Goal: Answer question/provide support: Answer question/provide support

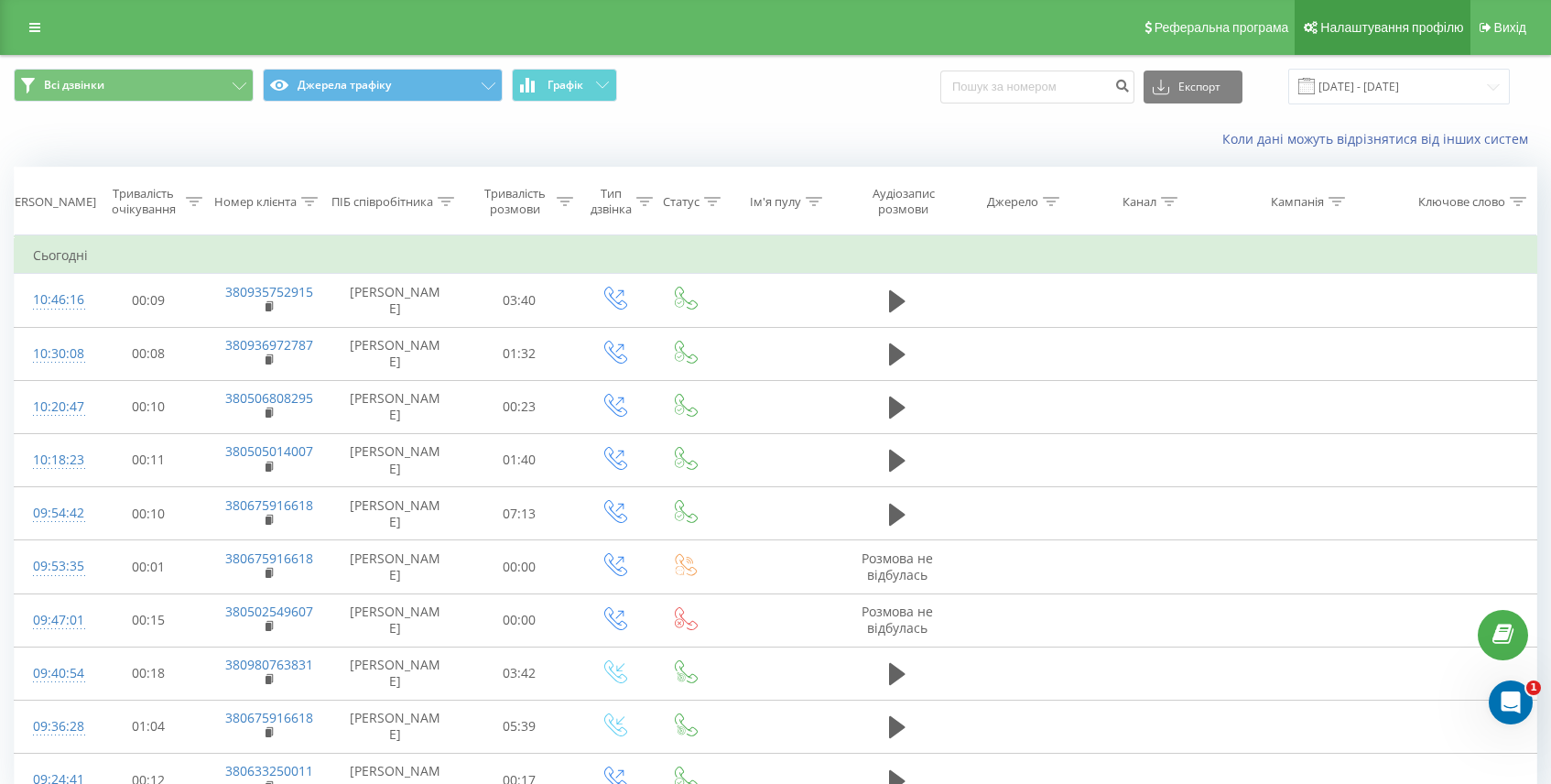
click at [1393, 36] on link "Налаштування профілю" at bounding box center [1381, 27] width 175 height 55
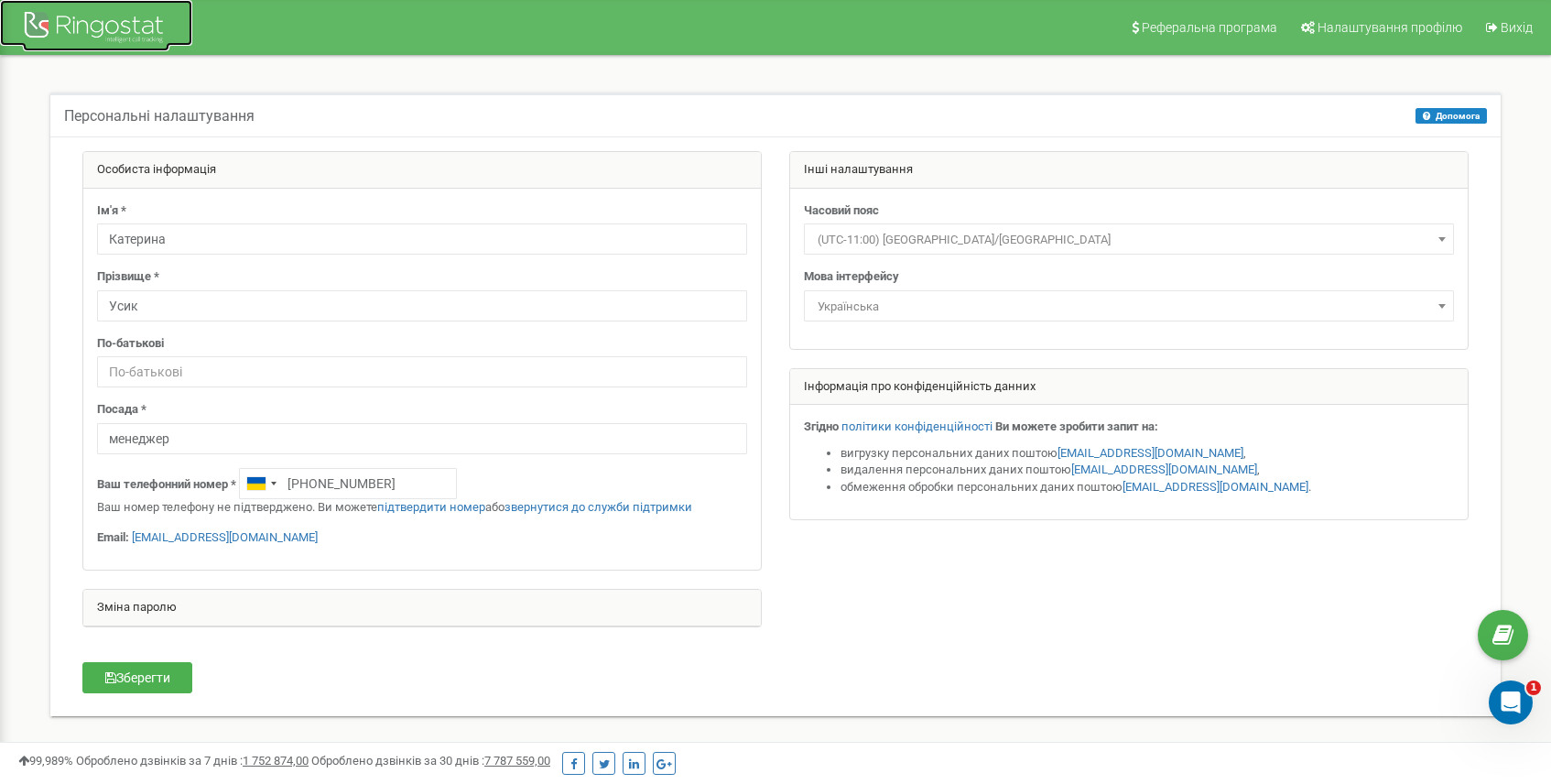
click at [88, 26] on div at bounding box center [95, 29] width 146 height 44
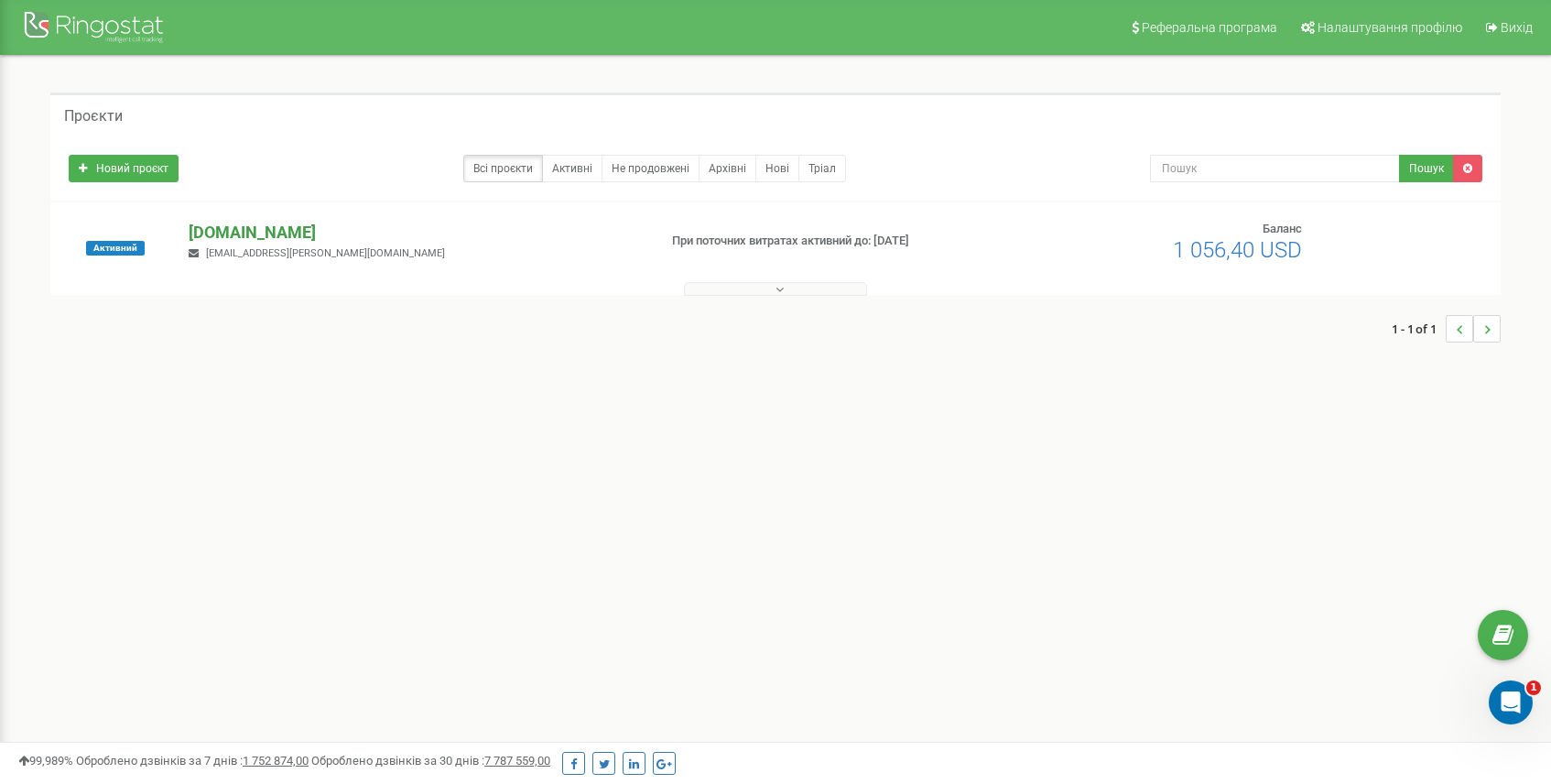
click at [247, 240] on p "[DOMAIN_NAME]" at bounding box center [416, 232] width 453 height 24
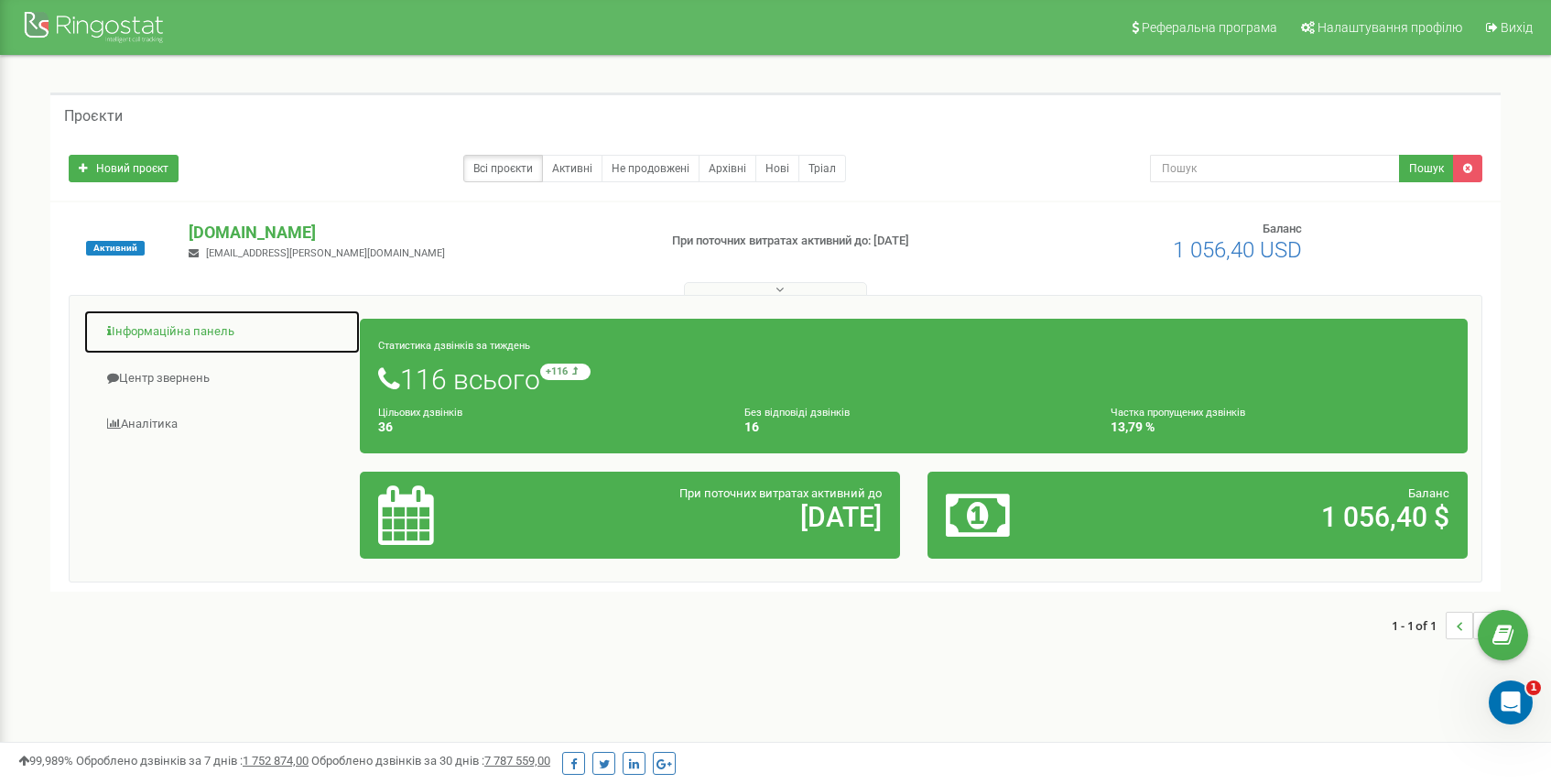
click at [216, 332] on link "Інформаційна панель" at bounding box center [222, 332] width 278 height 44
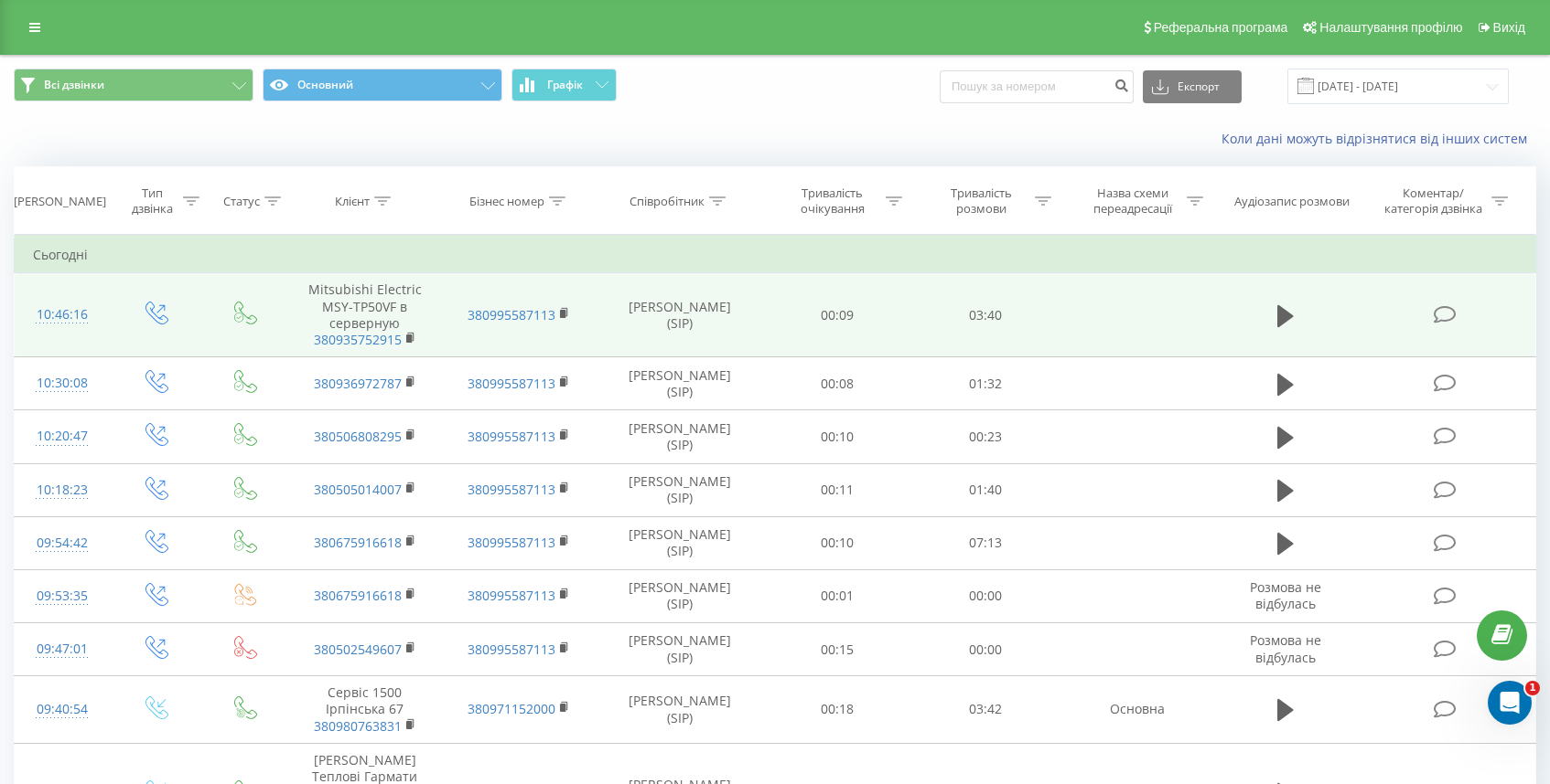
click at [1440, 318] on icon at bounding box center [1444, 315] width 23 height 19
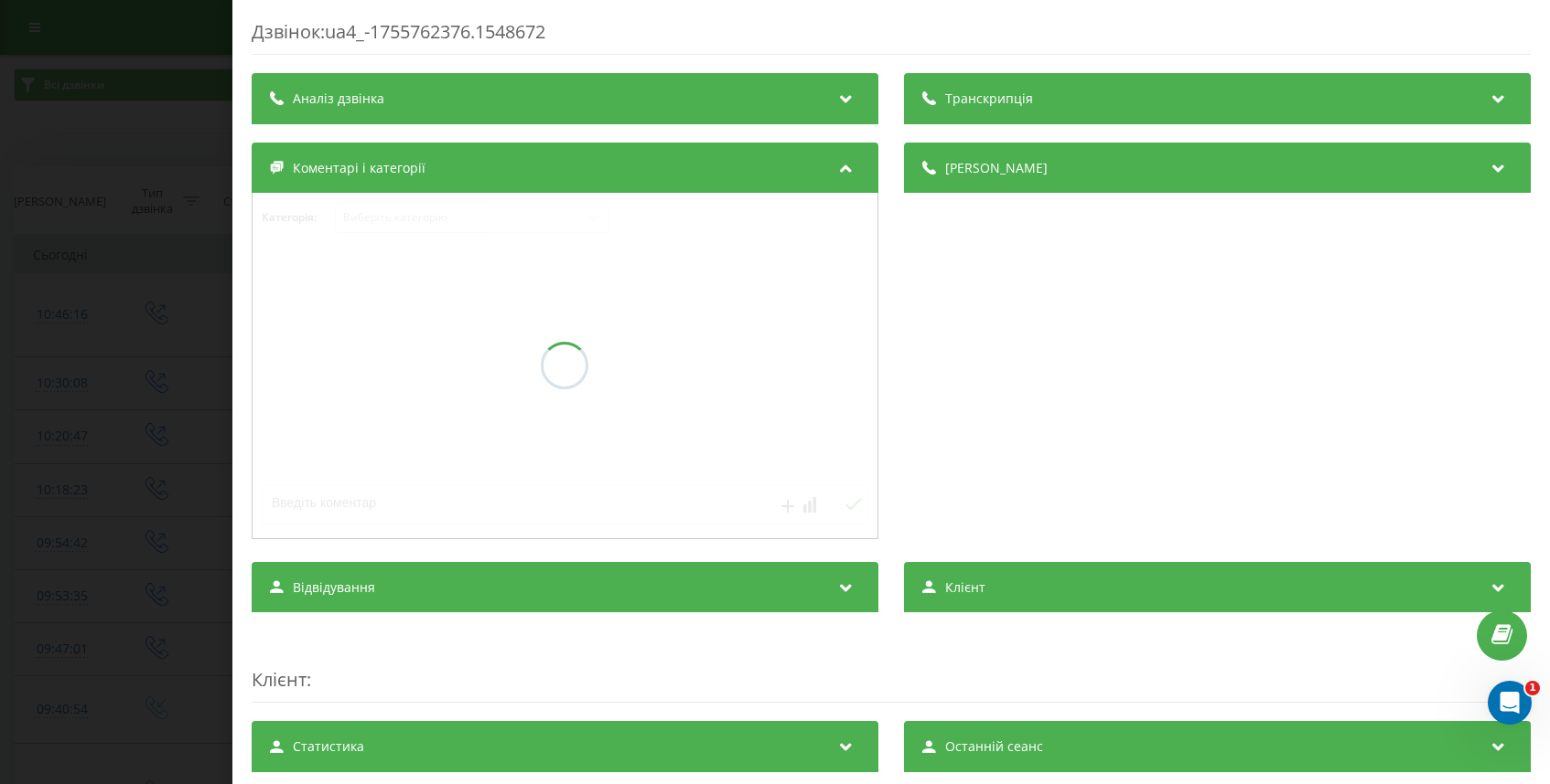
click at [429, 223] on div at bounding box center [564, 365] width 625 height 345
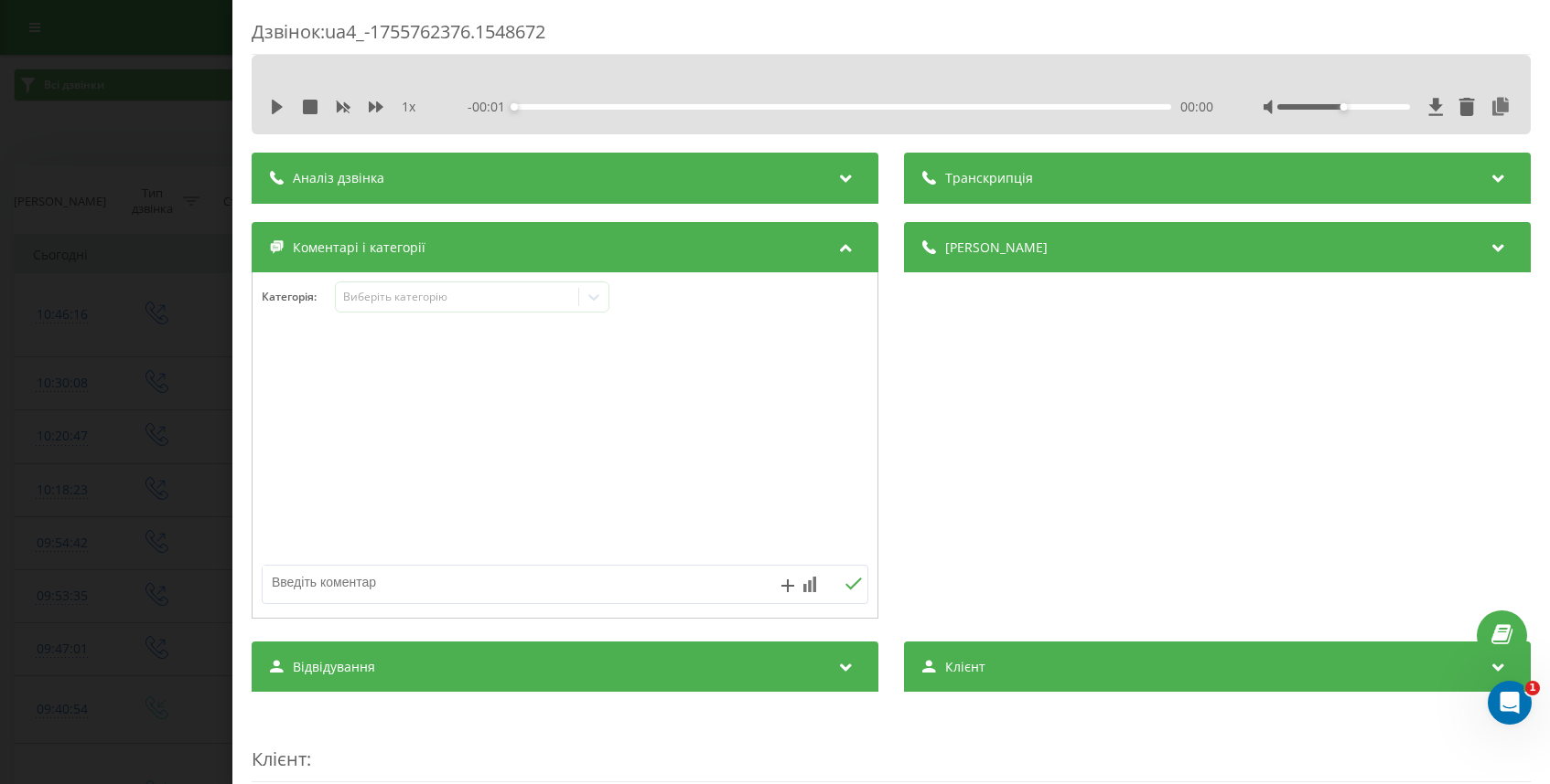
click at [346, 600] on div at bounding box center [504, 585] width 484 height 38
click at [346, 583] on textarea at bounding box center [504, 582] width 484 height 33
click at [351, 582] on textarea "навеска на гтовую трасу" at bounding box center [504, 582] width 484 height 33
click at [346, 584] on textarea "навеска на гтовую трасу" at bounding box center [504, 582] width 484 height 33
type textarea "навеска на готовую трасу"
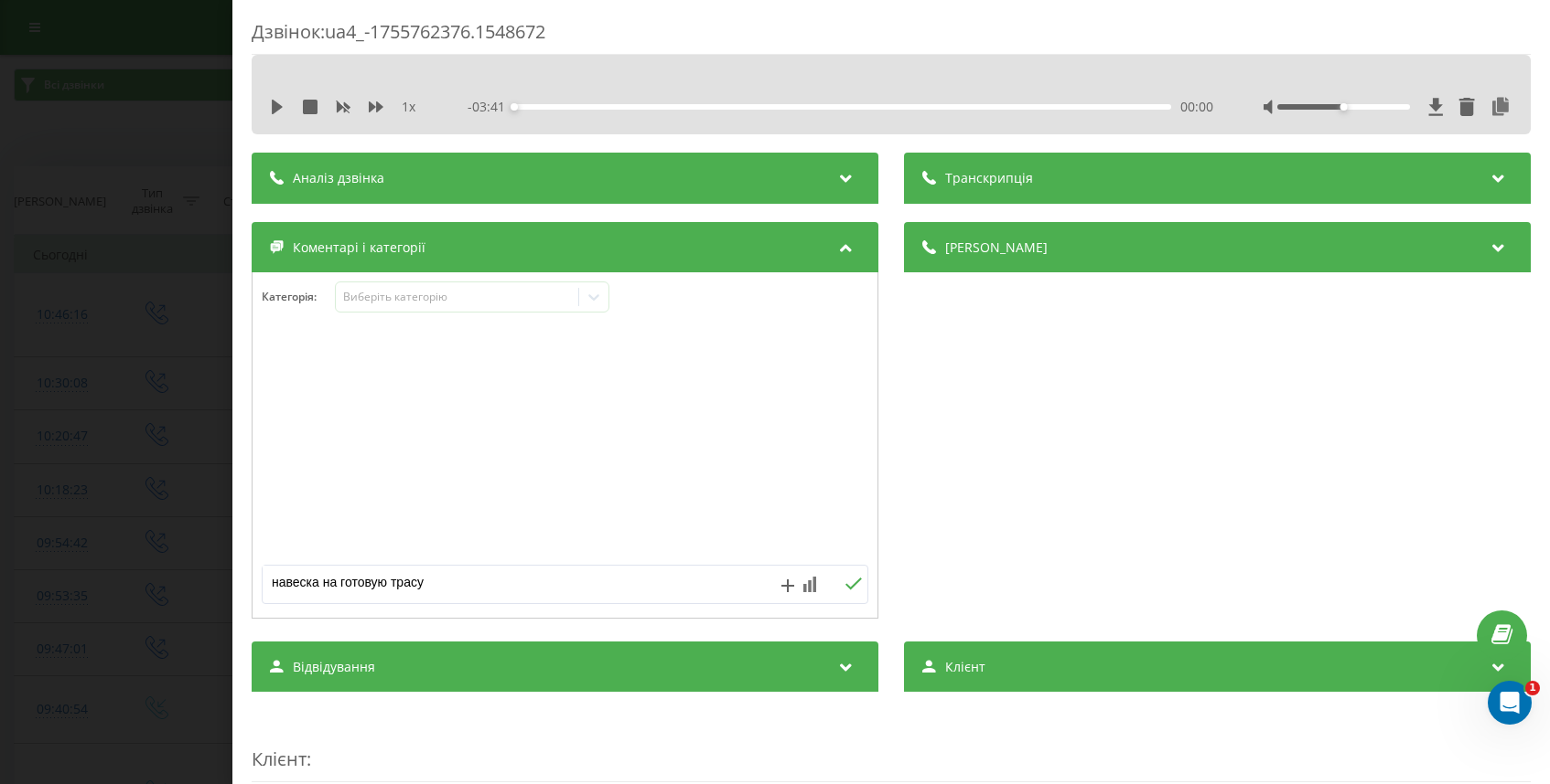
click at [851, 586] on icon at bounding box center [852, 584] width 17 height 13
click at [166, 94] on div "Дзвінок : ua4_-1755762376.1548672 1 x - 03:41 00:00 00:00 Транскрипція Для AI-а…" at bounding box center [775, 392] width 1550 height 784
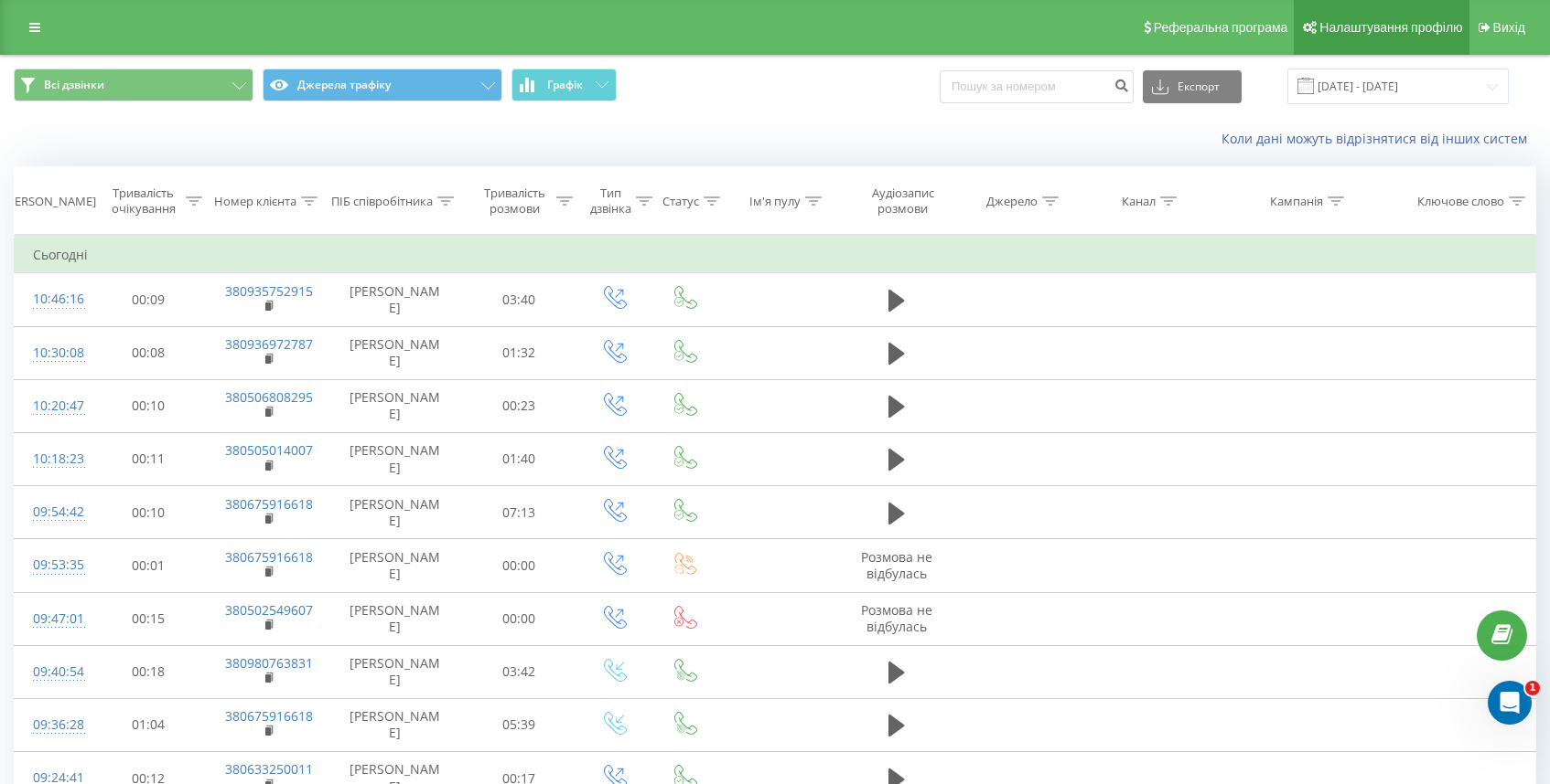
click at [1387, 24] on span "Налаштування профілю" at bounding box center [1390, 27] width 143 height 15
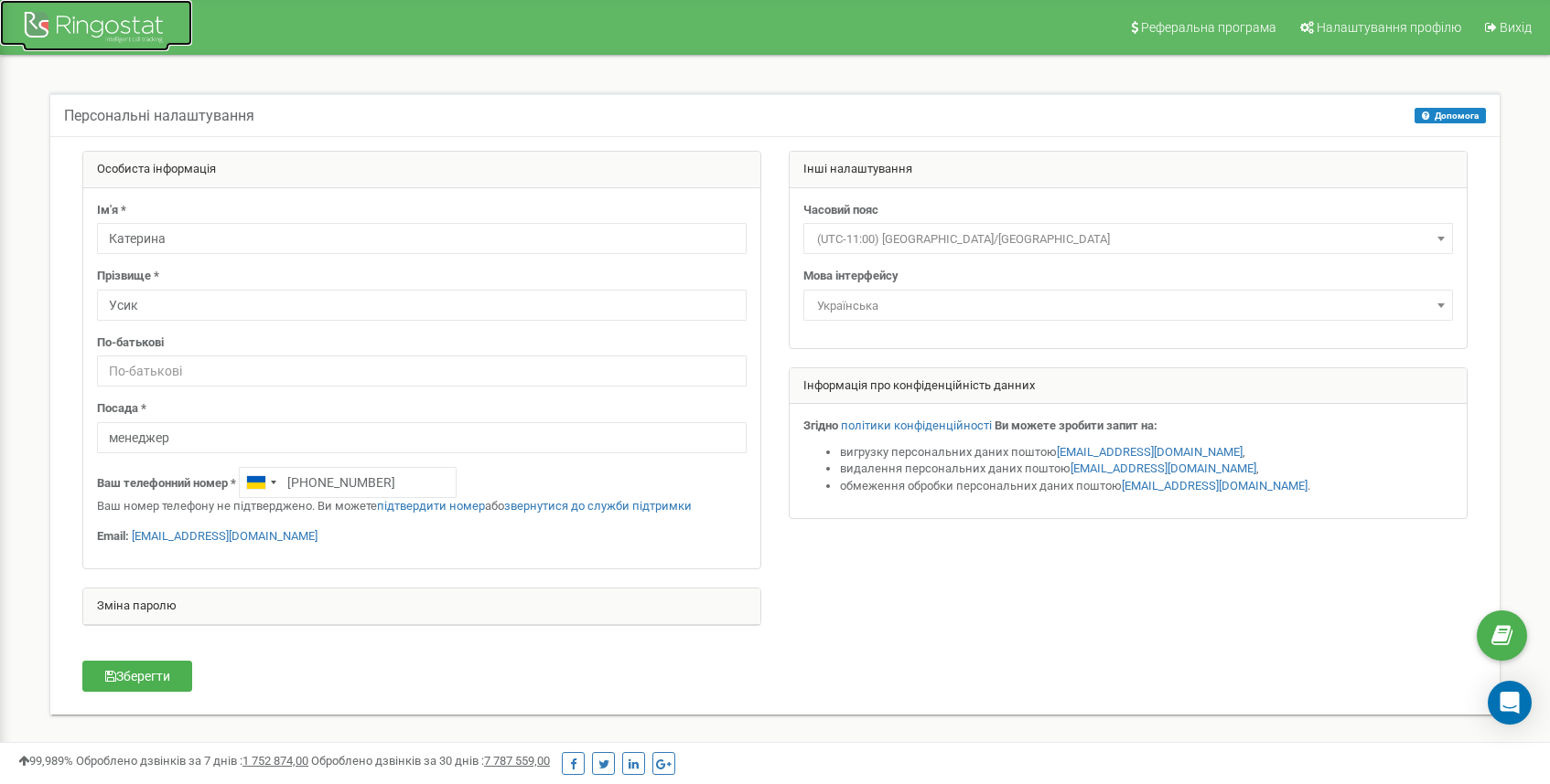
click at [134, 32] on div at bounding box center [95, 29] width 146 height 44
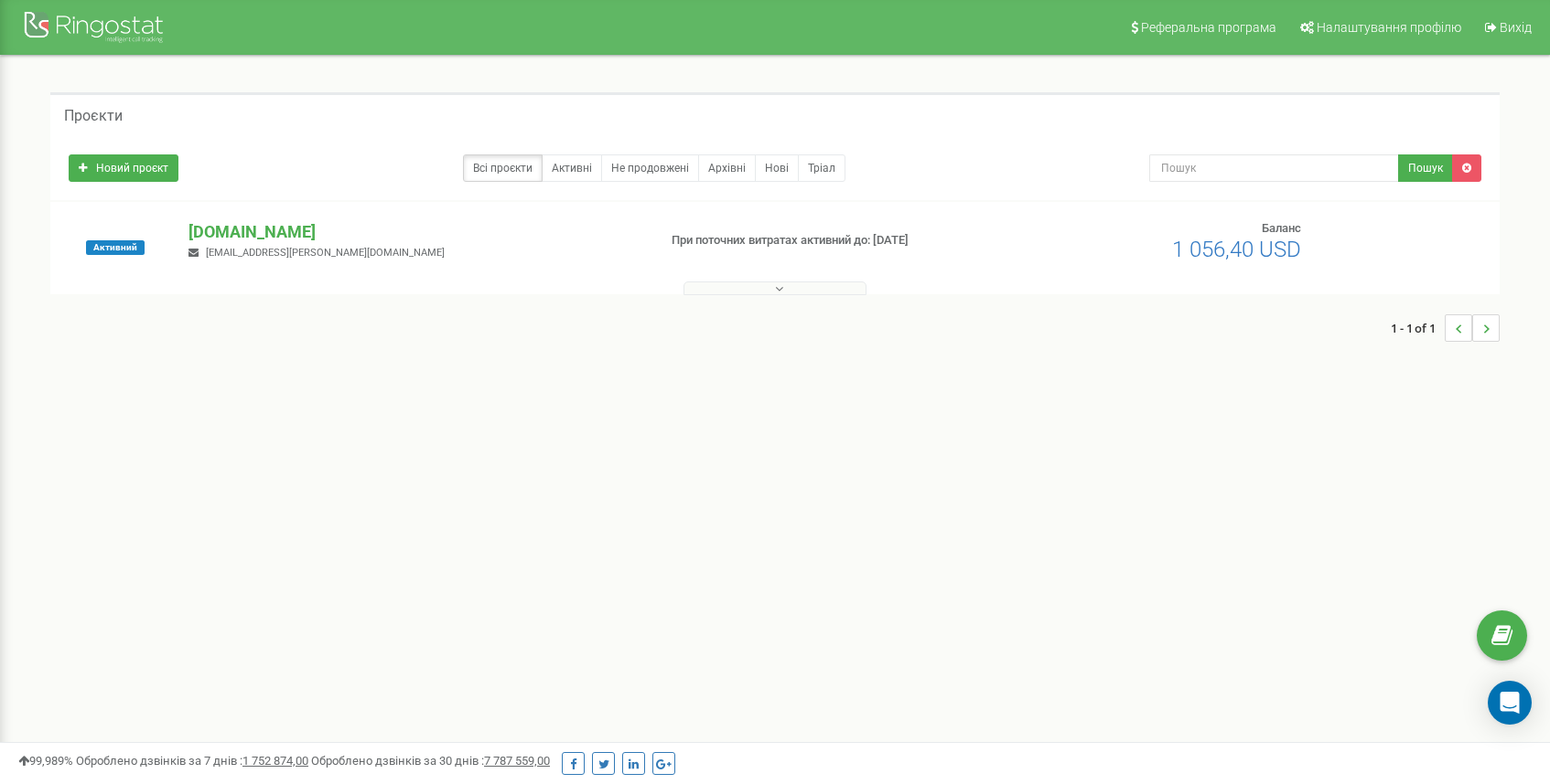
click at [282, 235] on p "[DOMAIN_NAME]" at bounding box center [415, 232] width 453 height 24
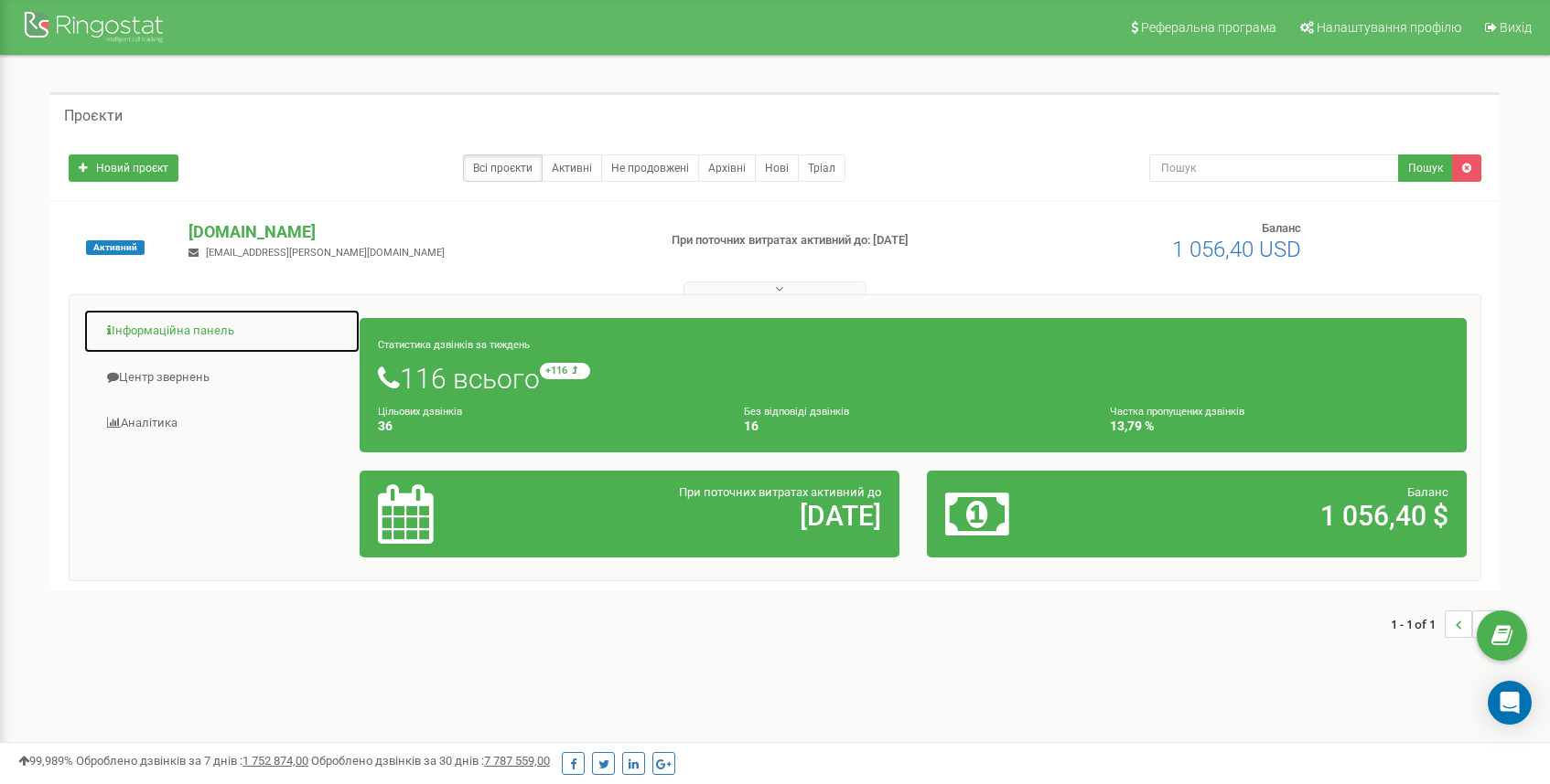
click at [195, 342] on link "Інформаційна панель" at bounding box center [222, 331] width 278 height 44
click at [210, 334] on link "Інформаційна панель" at bounding box center [222, 331] width 278 height 44
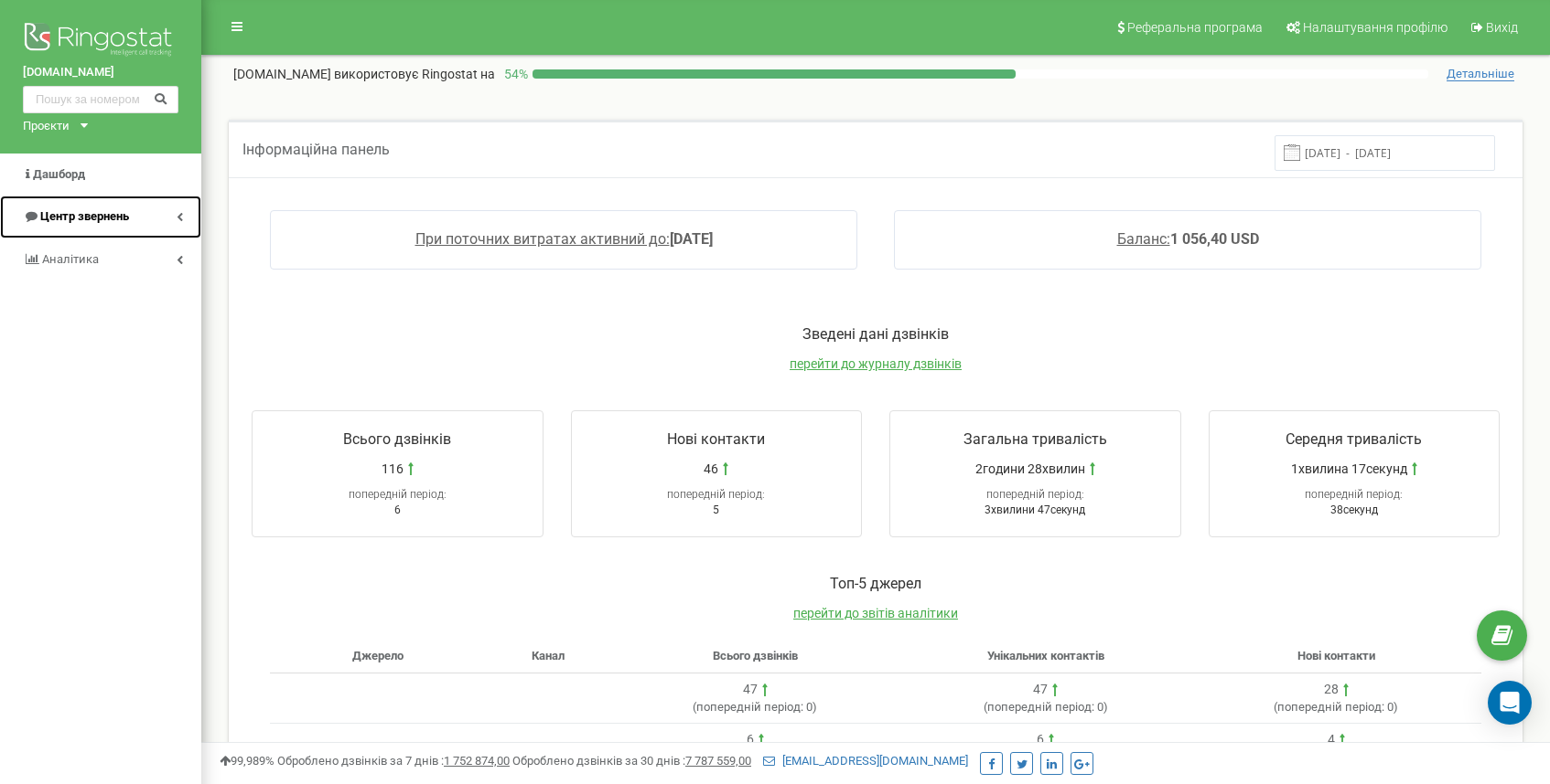
click at [151, 222] on link "Центр звернень" at bounding box center [100, 217] width 201 height 43
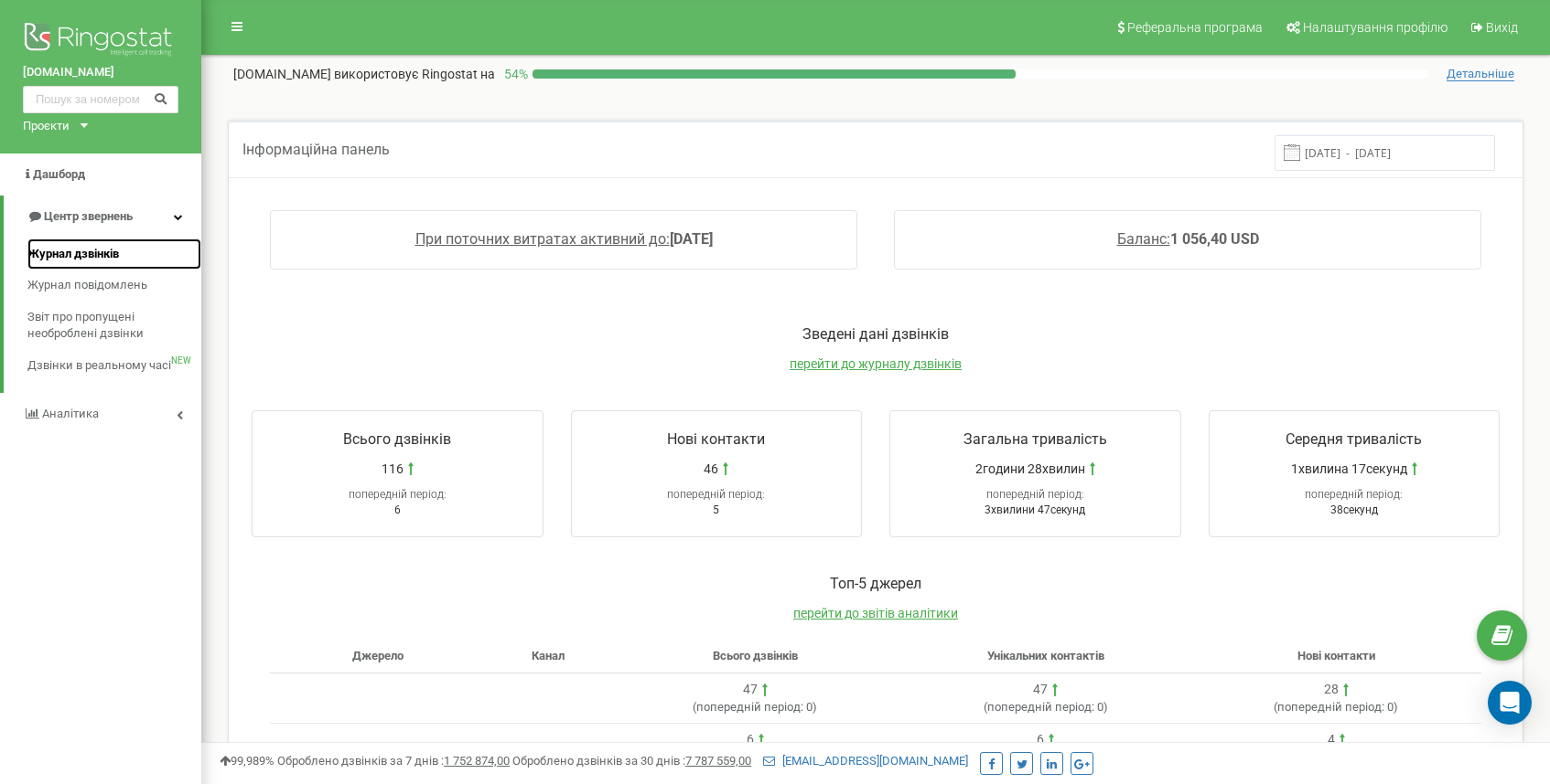
click at [119, 255] on span "Журнал дзвінків" at bounding box center [73, 255] width 92 height 17
click at [124, 256] on link "Журнал дзвінків" at bounding box center [114, 255] width 174 height 32
click at [105, 252] on span "Журнал дзвінків" at bounding box center [73, 255] width 92 height 17
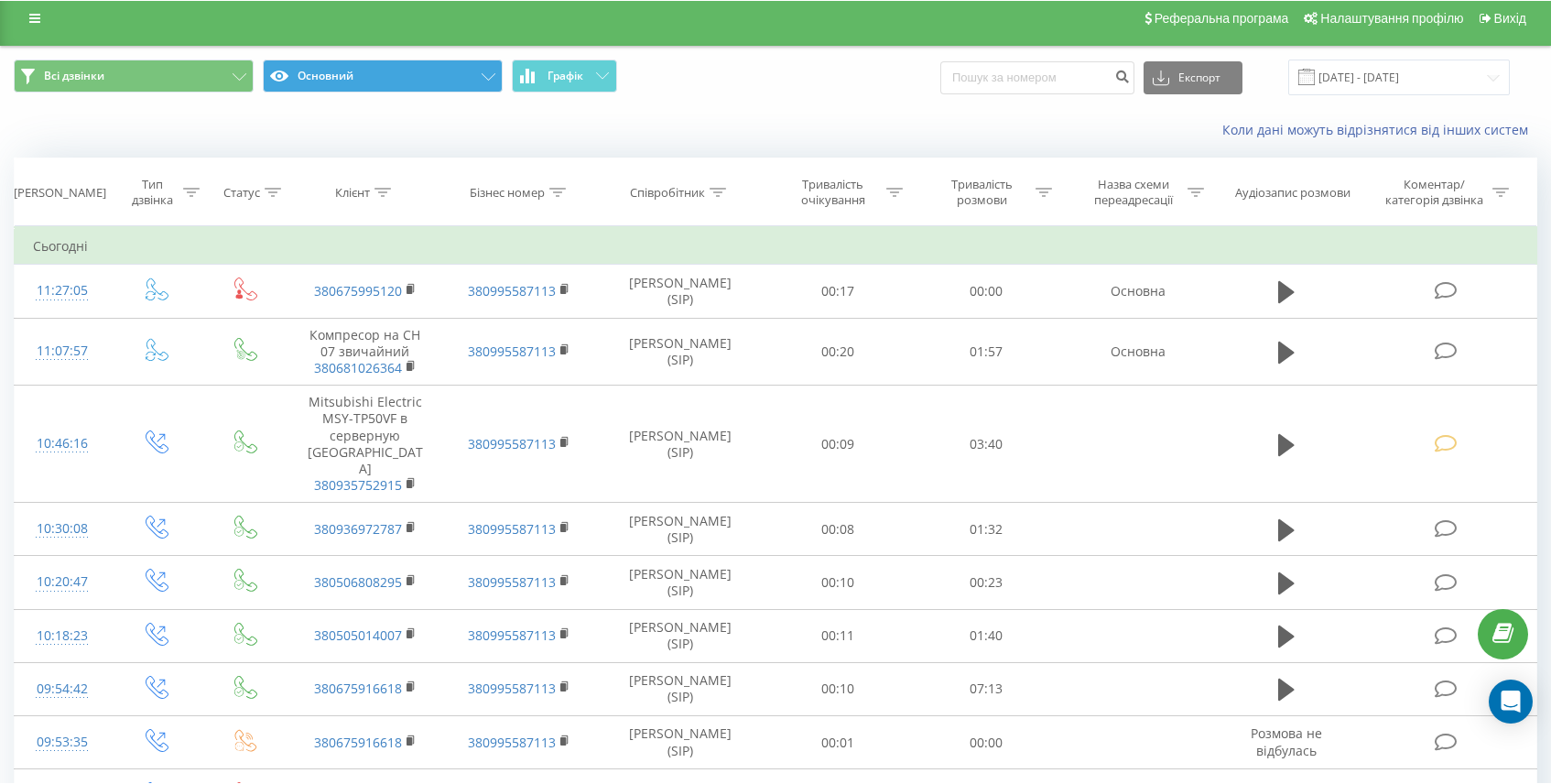
scroll to position [24, 0]
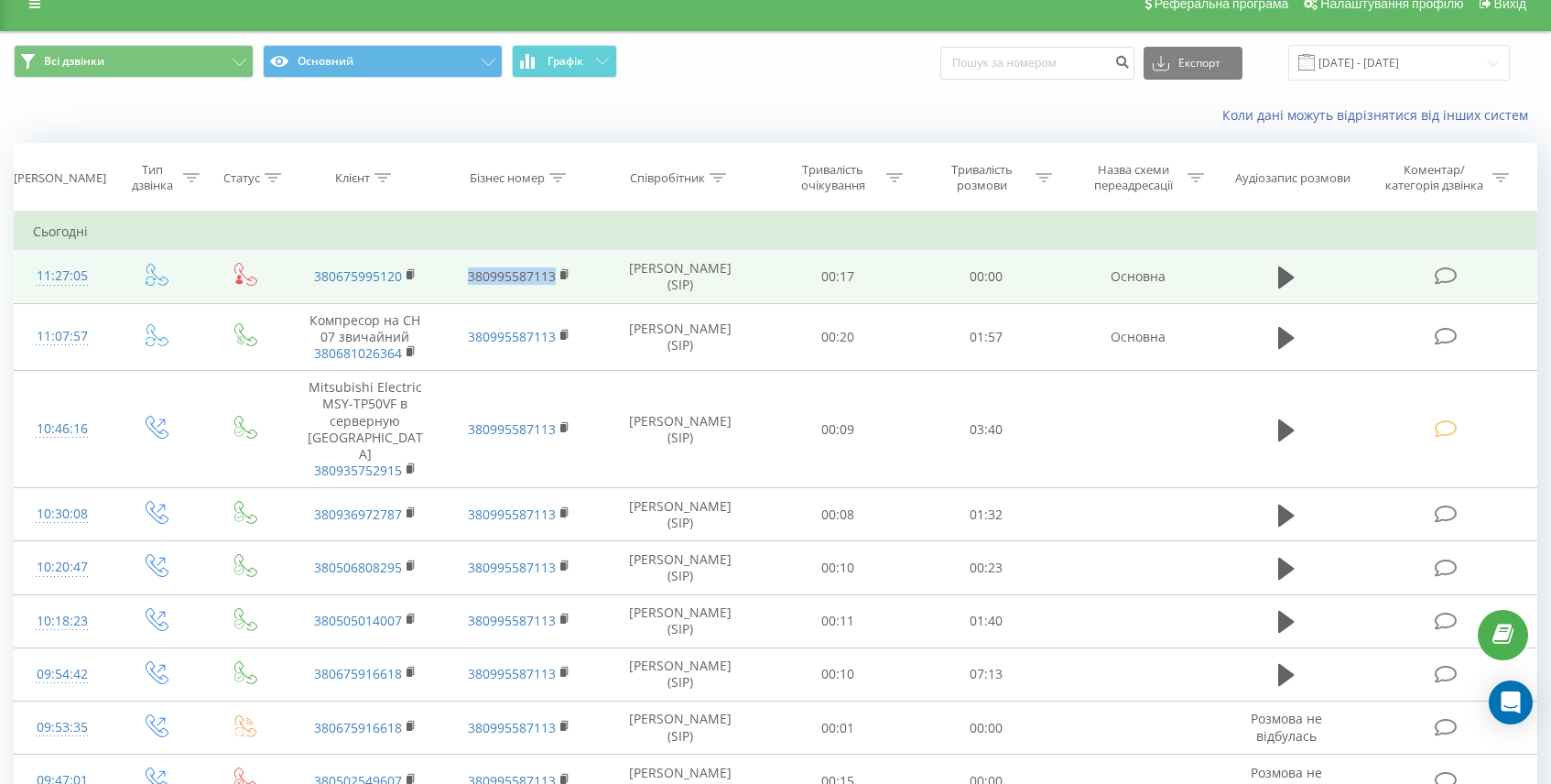
drag, startPoint x: 465, startPoint y: 260, endPoint x: 554, endPoint y: 281, distance: 91.4
click at [554, 281] on td "380995587113" at bounding box center [520, 277] width 155 height 53
